Goal: Information Seeking & Learning: Learn about a topic

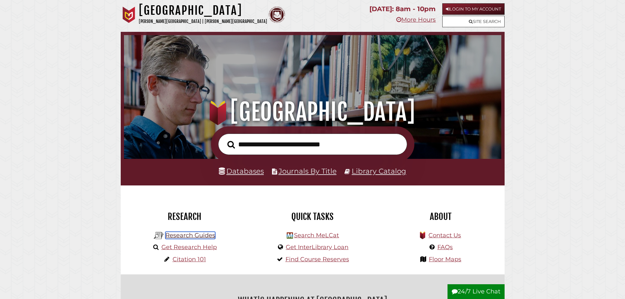
click at [182, 234] on link "Research Guides" at bounding box center [190, 235] width 50 height 7
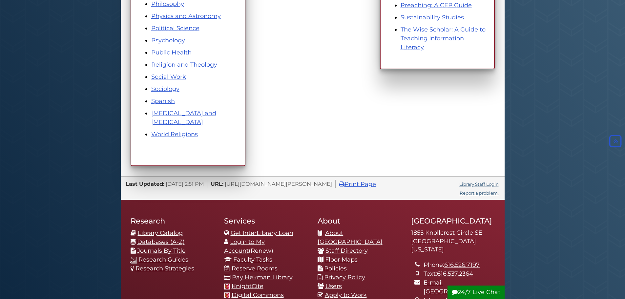
scroll to position [459, 0]
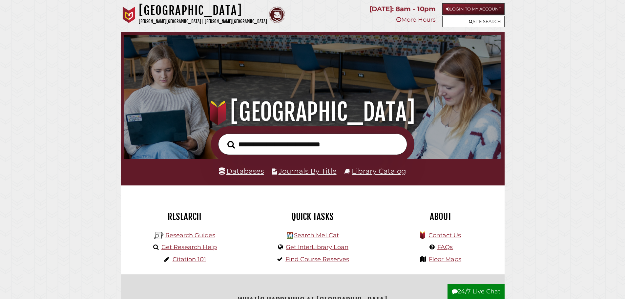
scroll to position [125, 374]
click at [244, 271] on div "Research Research Guides Get Research Help Citation 101" at bounding box center [185, 229] width 128 height 89
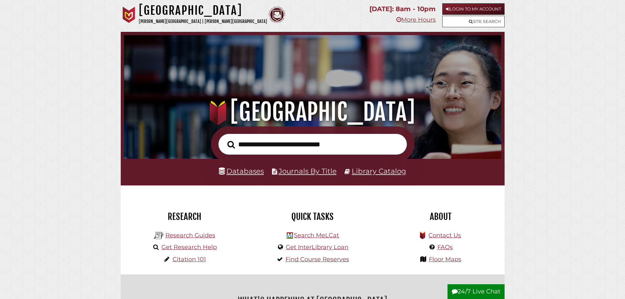
scroll to position [125, 374]
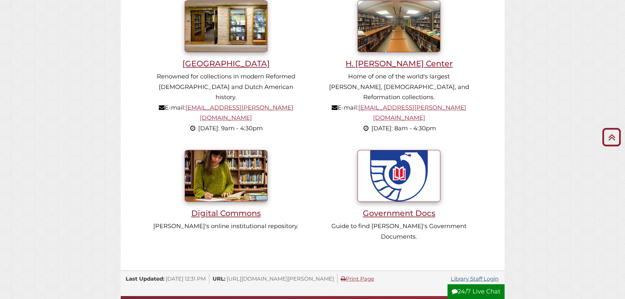
scroll to position [492, 0]
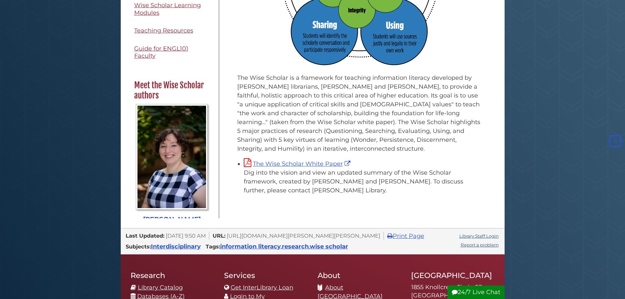
scroll to position [492, 0]
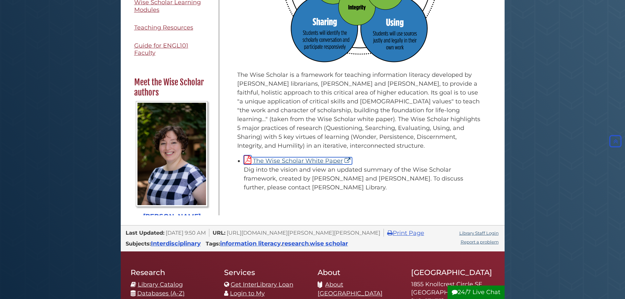
click at [303, 161] on link "The Wise Scholar White Paper" at bounding box center [298, 160] width 108 height 7
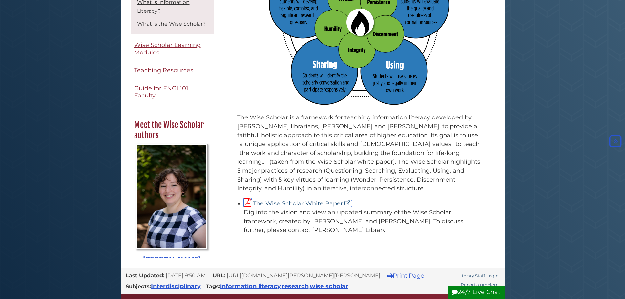
scroll to position [328, 0]
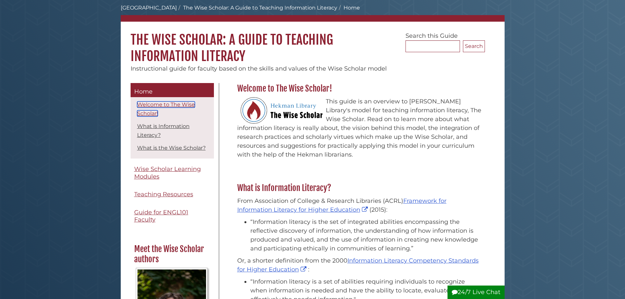
click at [168, 101] on link "Welcome to The Wise Scholar!" at bounding box center [166, 108] width 58 height 15
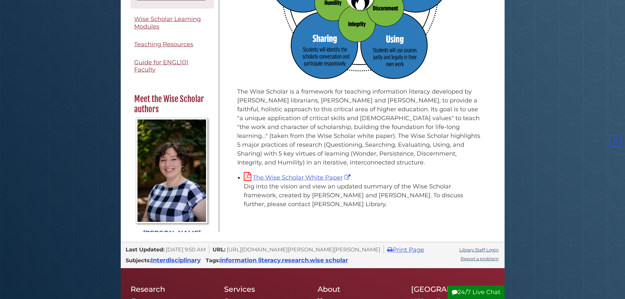
scroll to position [510, 0]
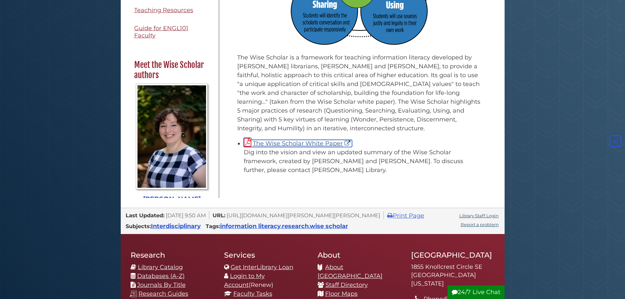
click at [308, 142] on link "The Wise Scholar White Paper" at bounding box center [298, 143] width 108 height 7
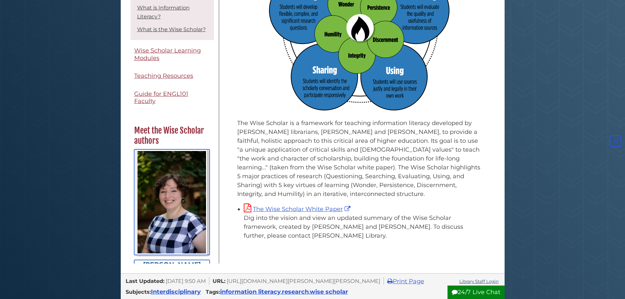
click at [181, 229] on img "Guide Pages" at bounding box center [172, 202] width 72 height 106
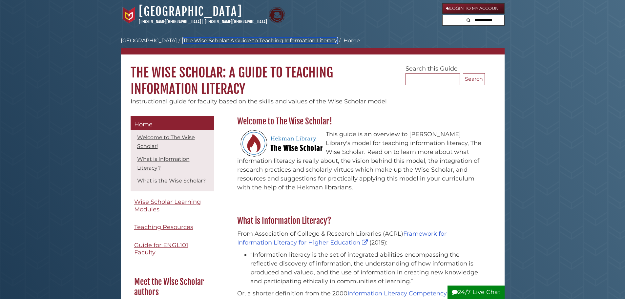
click at [223, 41] on link "The Wise Scholar: A Guide to Teaching Information Literacy" at bounding box center [260, 40] width 154 height 6
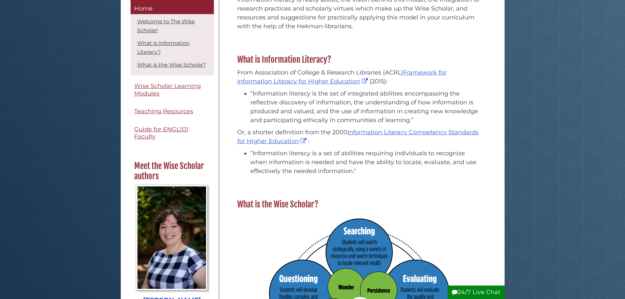
scroll to position [164, 0]
